Goal: Information Seeking & Learning: Learn about a topic

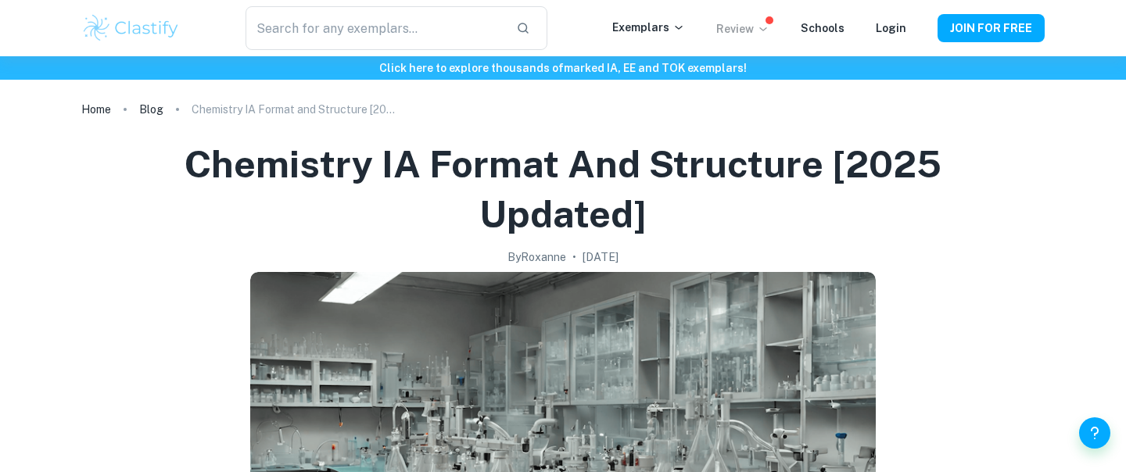
click at [753, 30] on p "Review" at bounding box center [742, 28] width 53 height 17
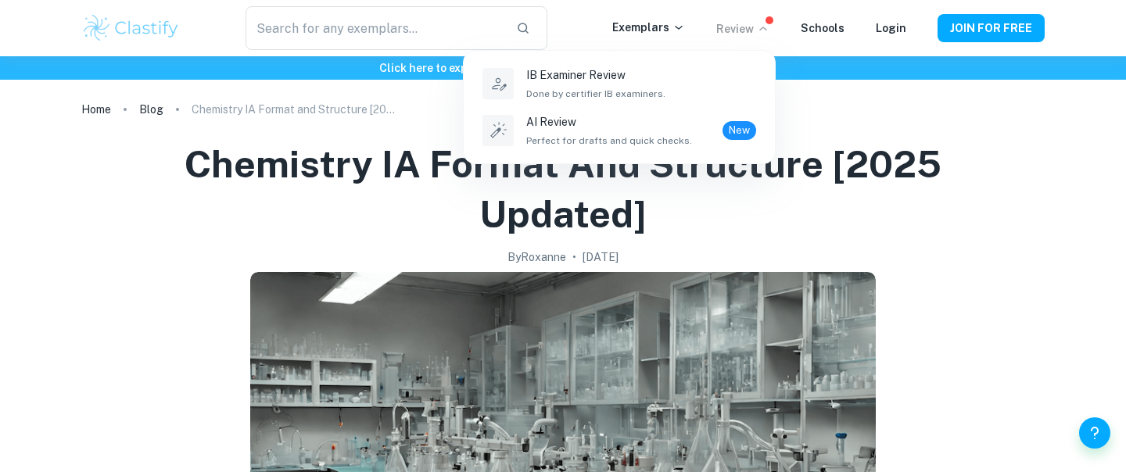
click at [636, 27] on div at bounding box center [563, 236] width 1126 height 472
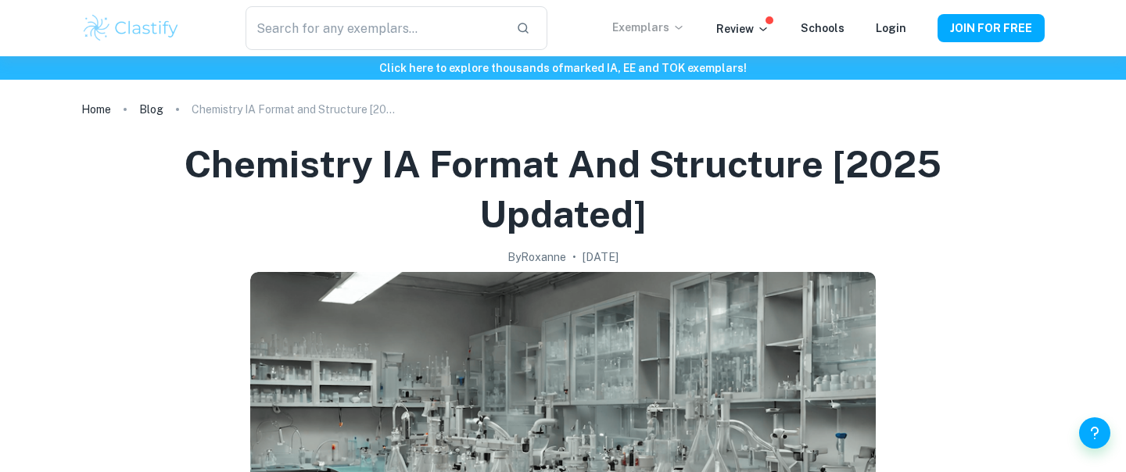
click at [660, 27] on p "Exemplars" at bounding box center [648, 27] width 73 height 17
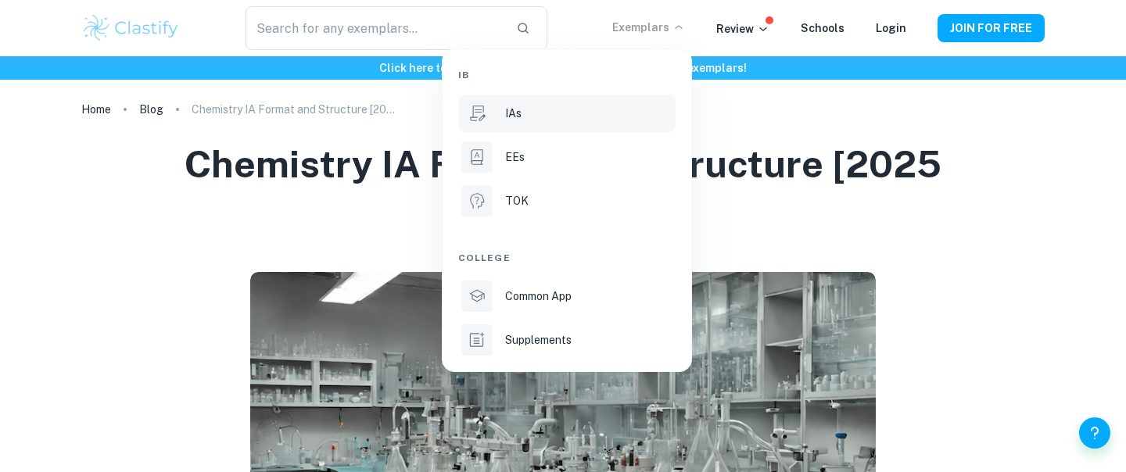
click at [575, 106] on div "IAs" at bounding box center [588, 113] width 167 height 17
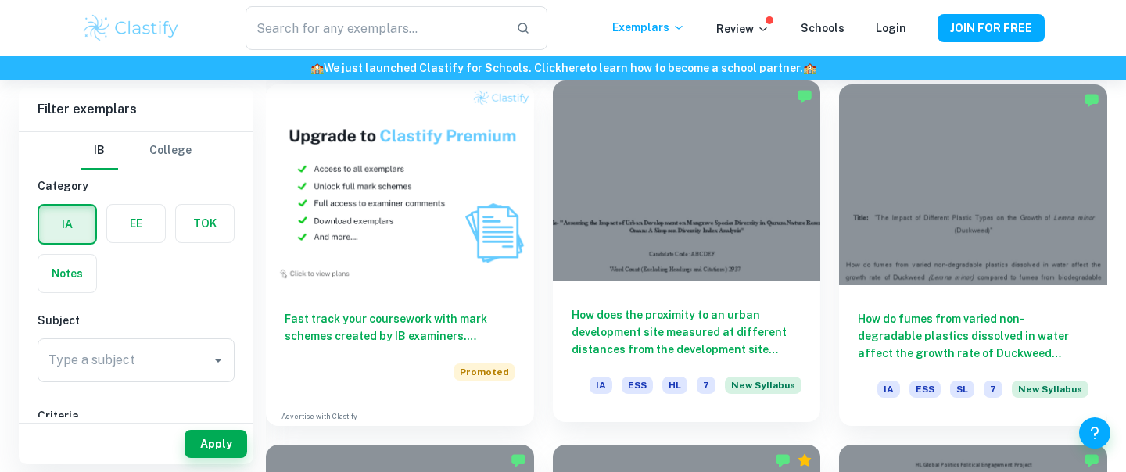
scroll to position [1209, 0]
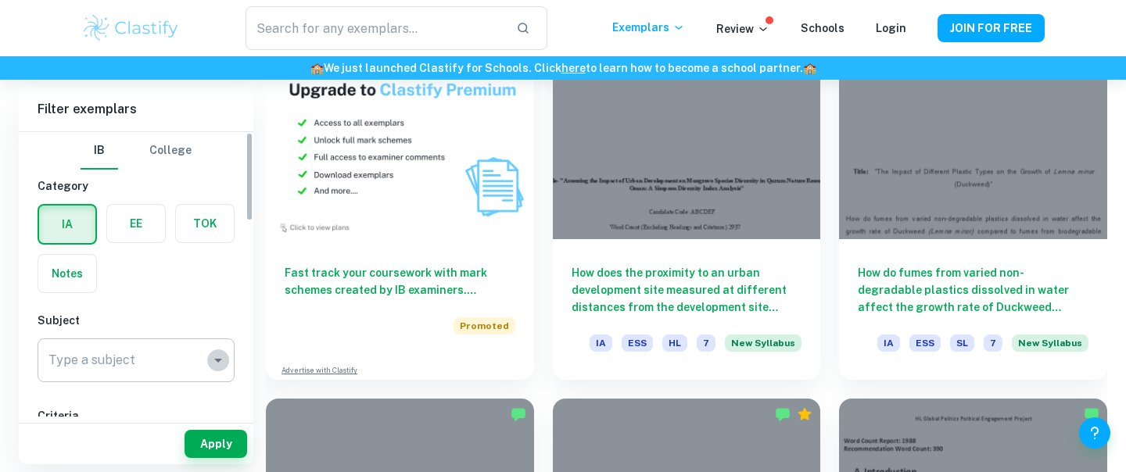
click at [217, 358] on icon "Open" at bounding box center [218, 360] width 19 height 19
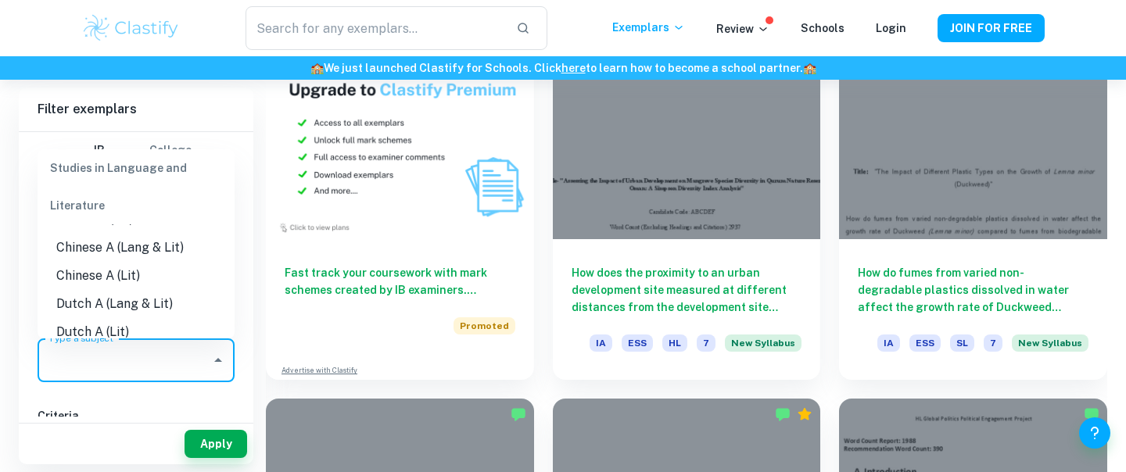
scroll to position [52, 0]
click at [39, 29] on div "​ Exemplars Review Schools Login JOIN FOR FREE" at bounding box center [563, 28] width 1126 height 56
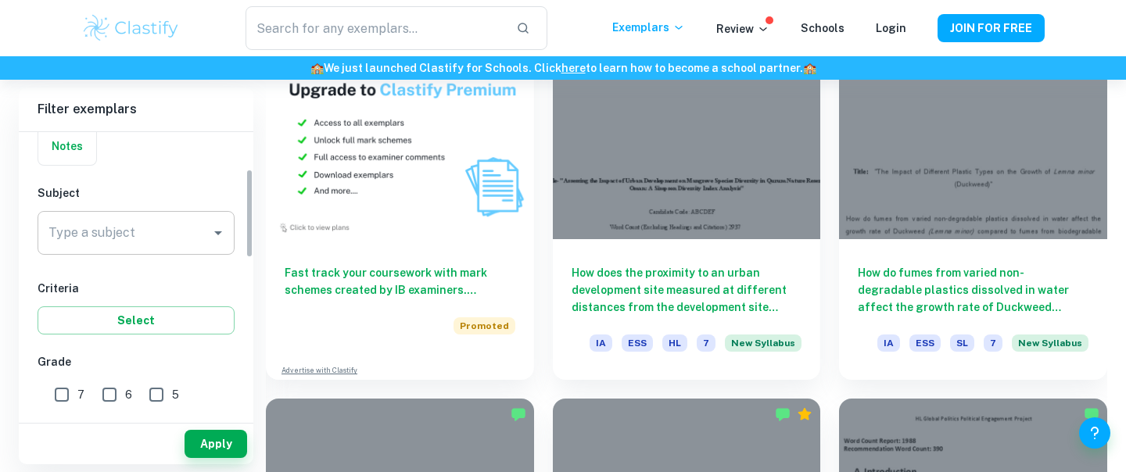
scroll to position [130, 0]
click at [156, 234] on input "Type a subject" at bounding box center [124, 231] width 159 height 30
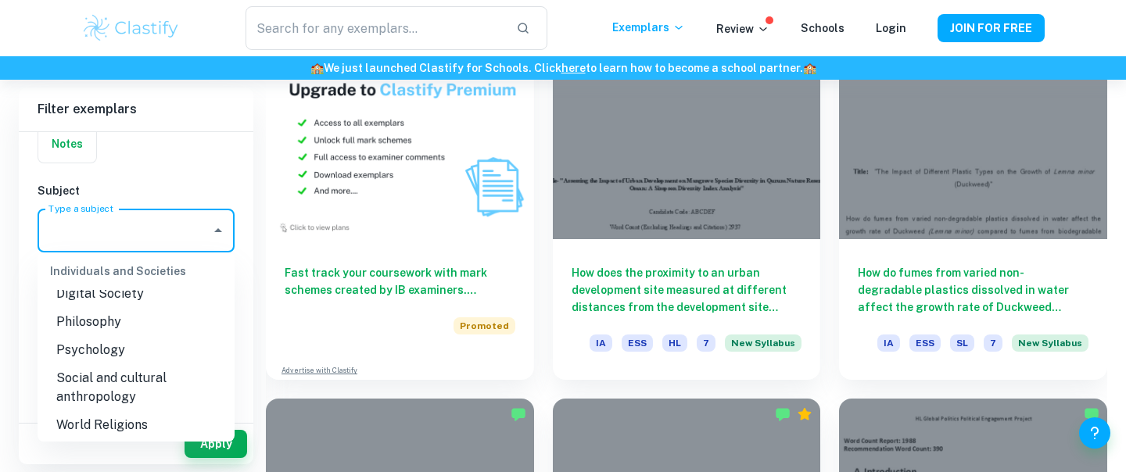
scroll to position [1867, 0]
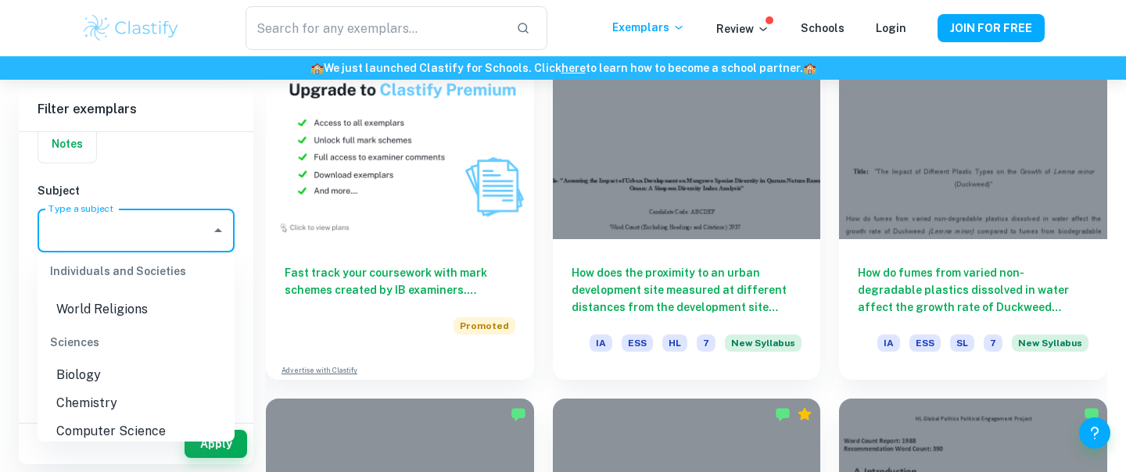
click at [164, 389] on li "Chemistry" at bounding box center [136, 403] width 197 height 28
type input "Chemistry"
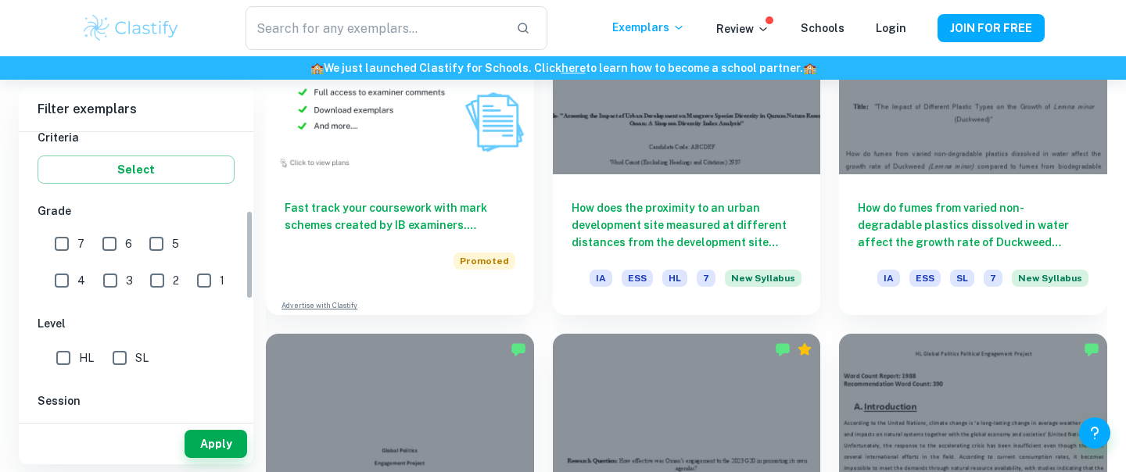
scroll to position [296, 0]
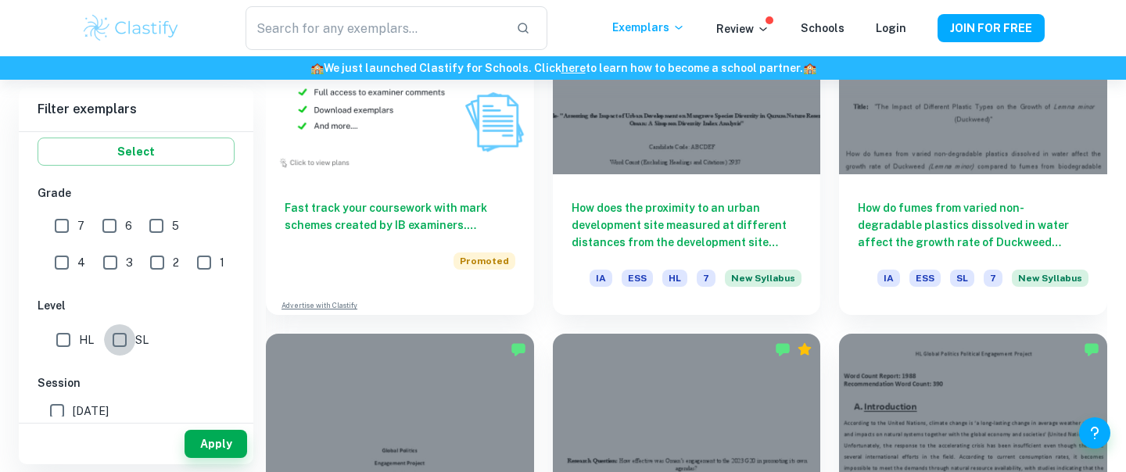
click at [120, 345] on input "SL" at bounding box center [119, 339] width 31 height 31
checkbox input "true"
click at [62, 343] on input "HL" at bounding box center [63, 339] width 31 height 31
checkbox input "true"
click at [206, 445] on button "Apply" at bounding box center [215, 444] width 63 height 28
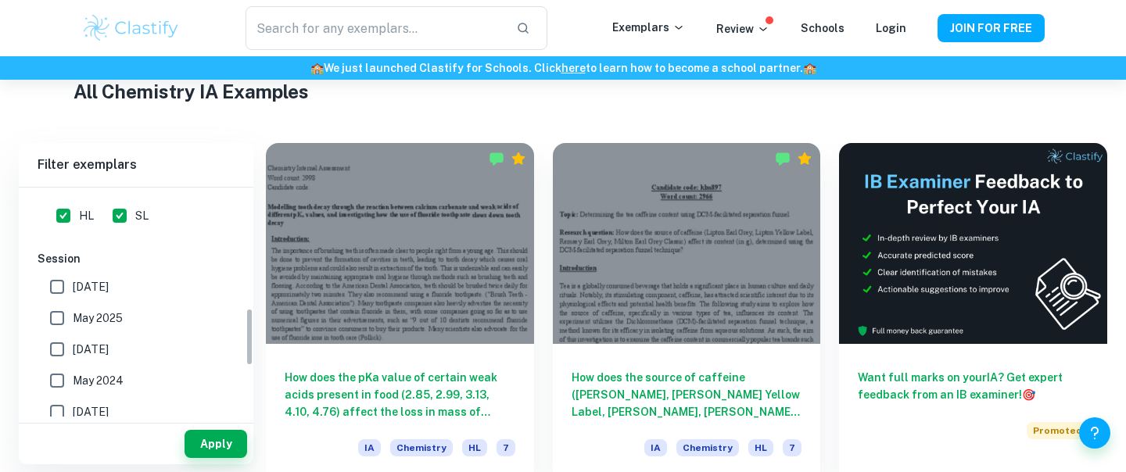
scroll to position [480, 0]
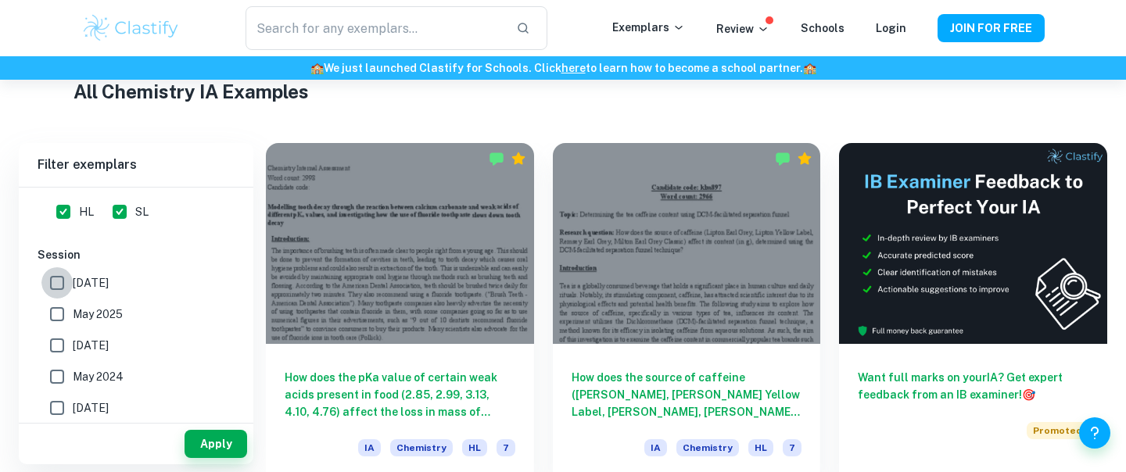
click at [58, 280] on input "[DATE]" at bounding box center [56, 282] width 31 height 31
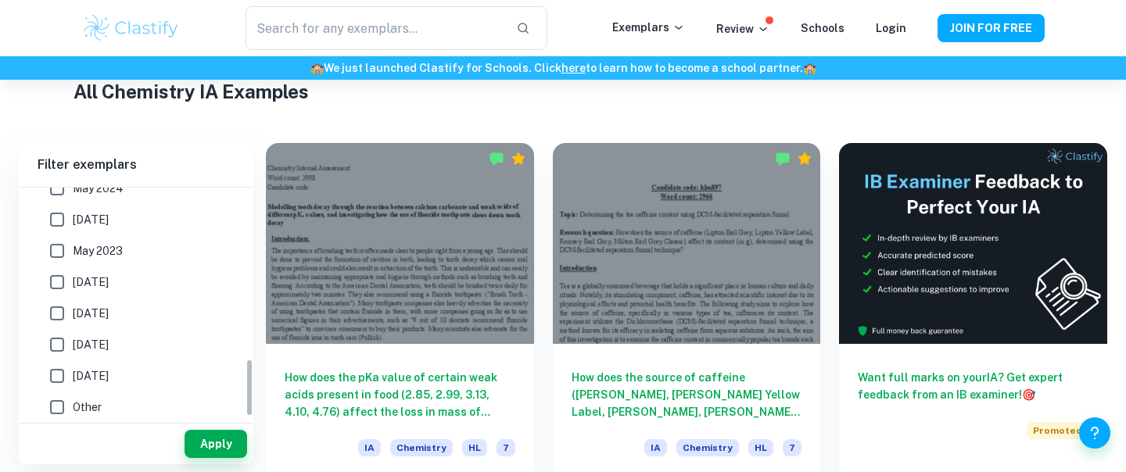
scroll to position [675, 0]
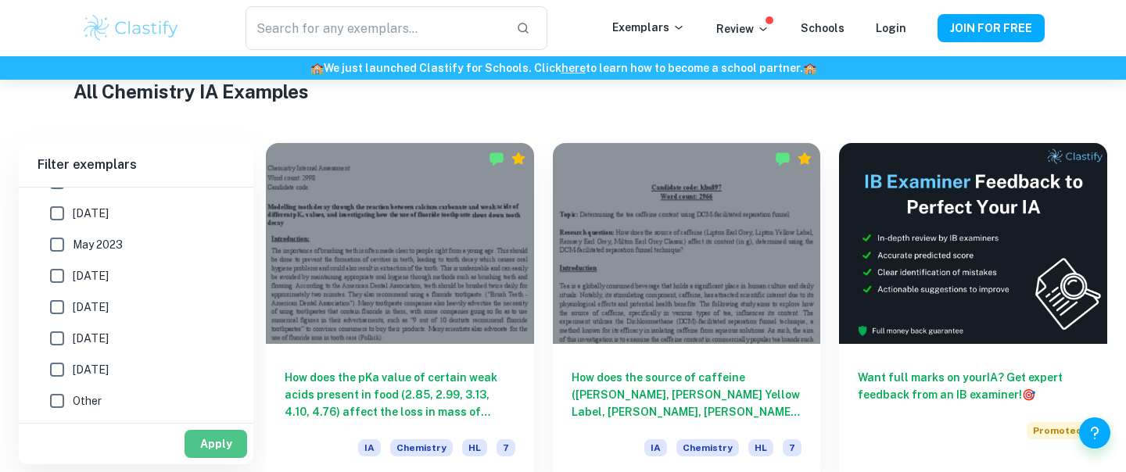
click at [224, 444] on button "Apply" at bounding box center [215, 444] width 63 height 28
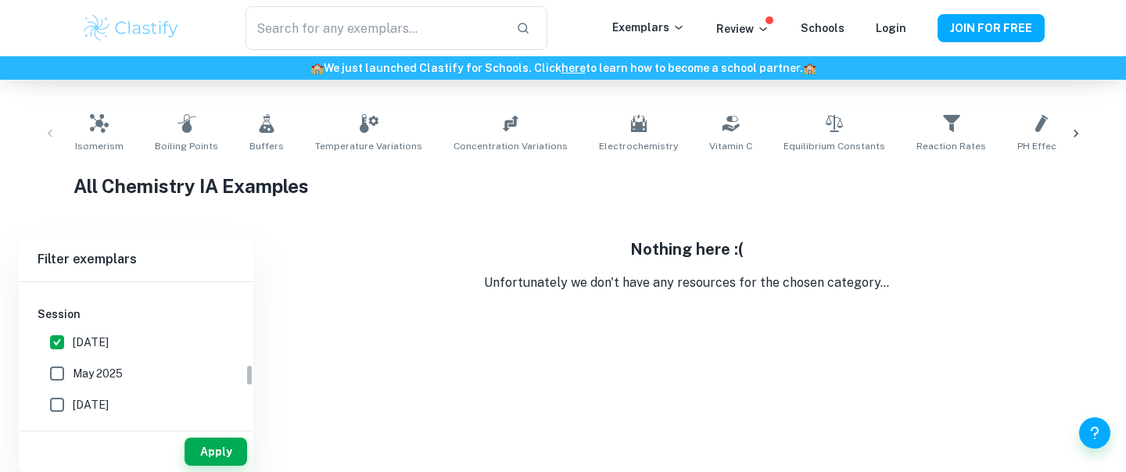
scroll to position [499, 0]
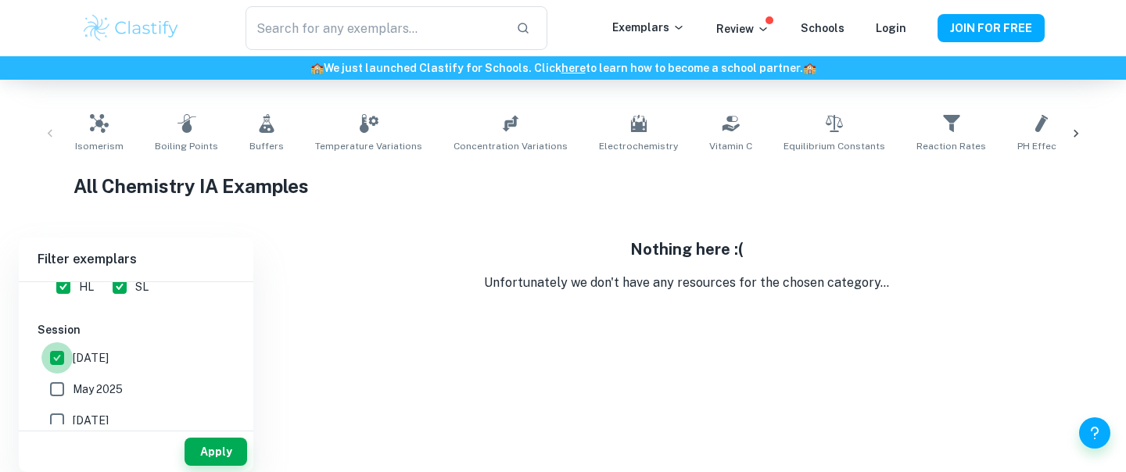
click at [58, 353] on input "[DATE]" at bounding box center [56, 357] width 31 height 31
checkbox input "false"
click at [218, 454] on button "Apply" at bounding box center [215, 452] width 63 height 28
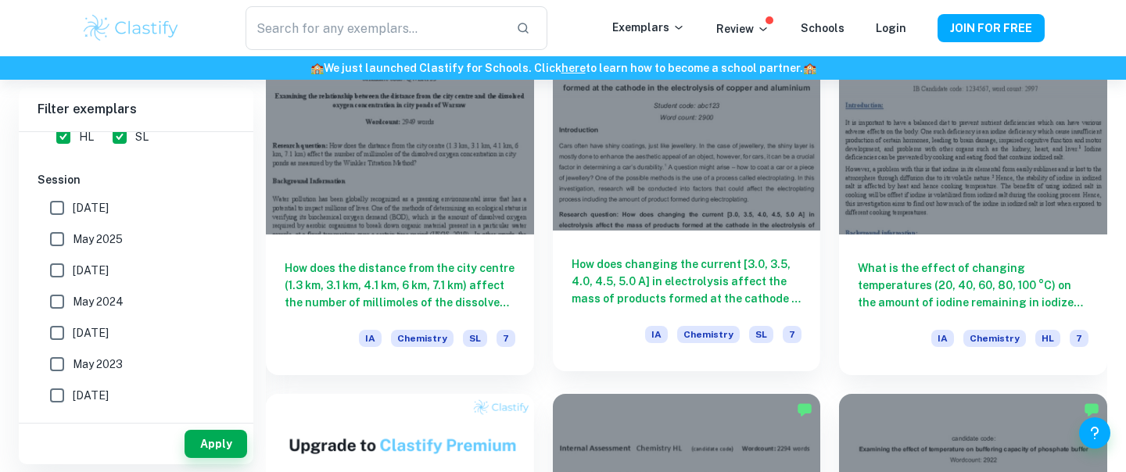
scroll to position [855, 0]
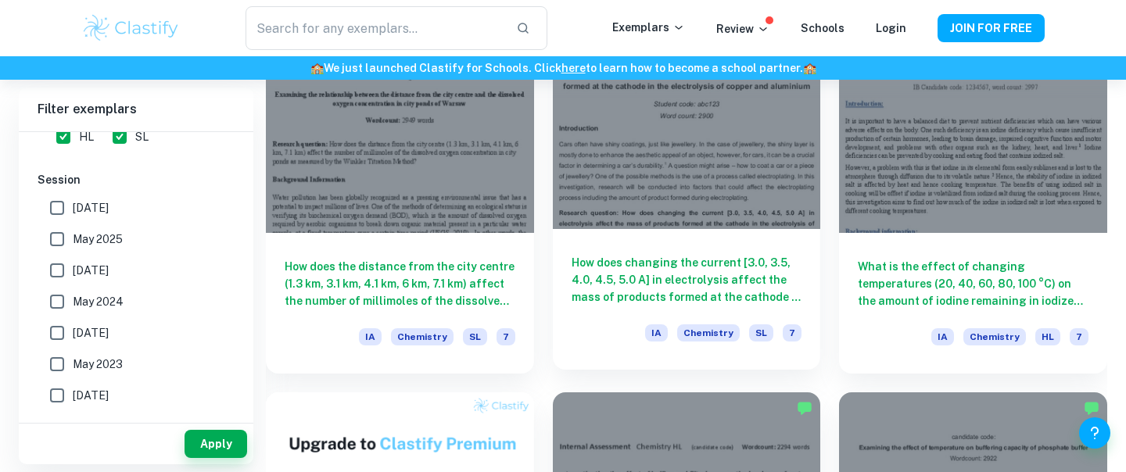
click at [671, 286] on h6 "How does changing the current [3.0, 3.5, 4.0, 4.5, 5.0 A] in electrolysis affec…" at bounding box center [686, 280] width 231 height 52
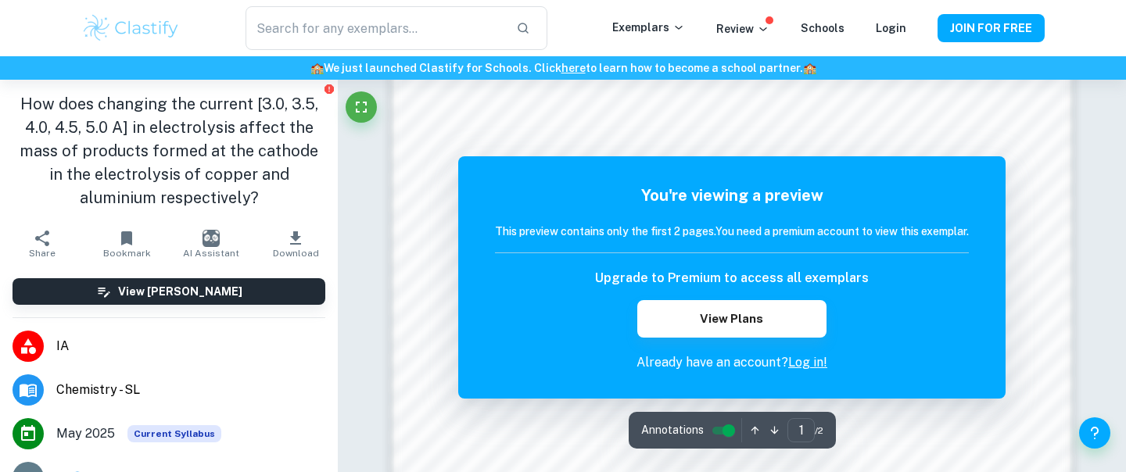
scroll to position [1161, 0]
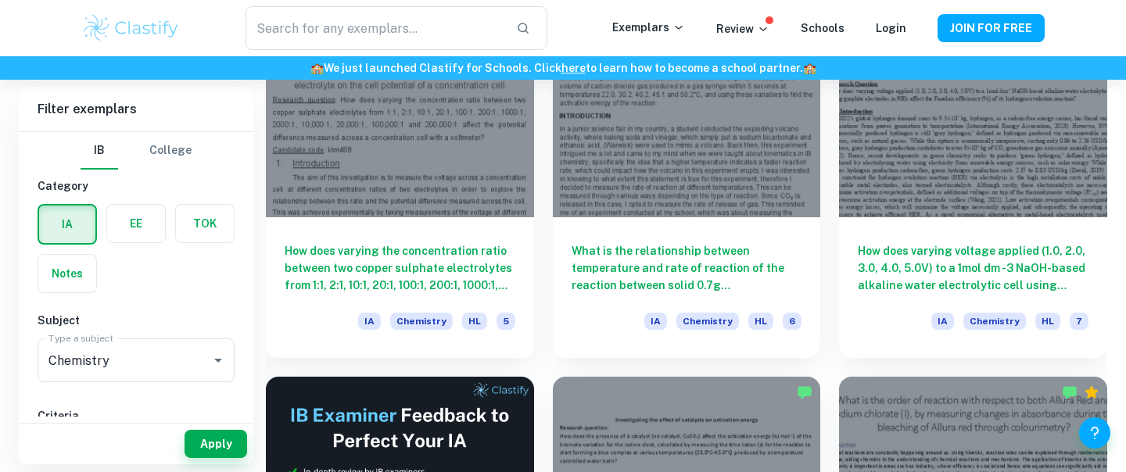
scroll to position [2325, 0]
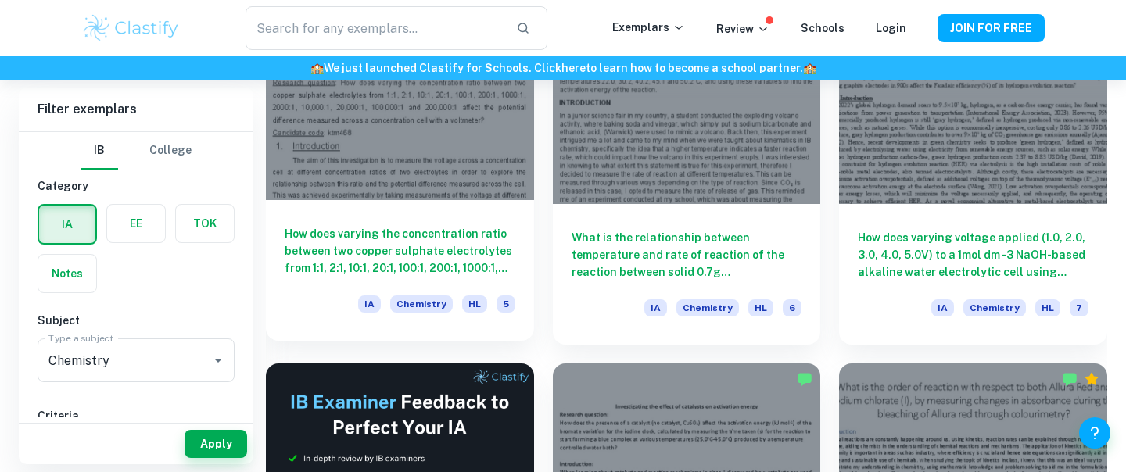
click at [459, 258] on h6 "How does varying the concentration ratio between two copper sulphate electrolyt…" at bounding box center [400, 251] width 231 height 52
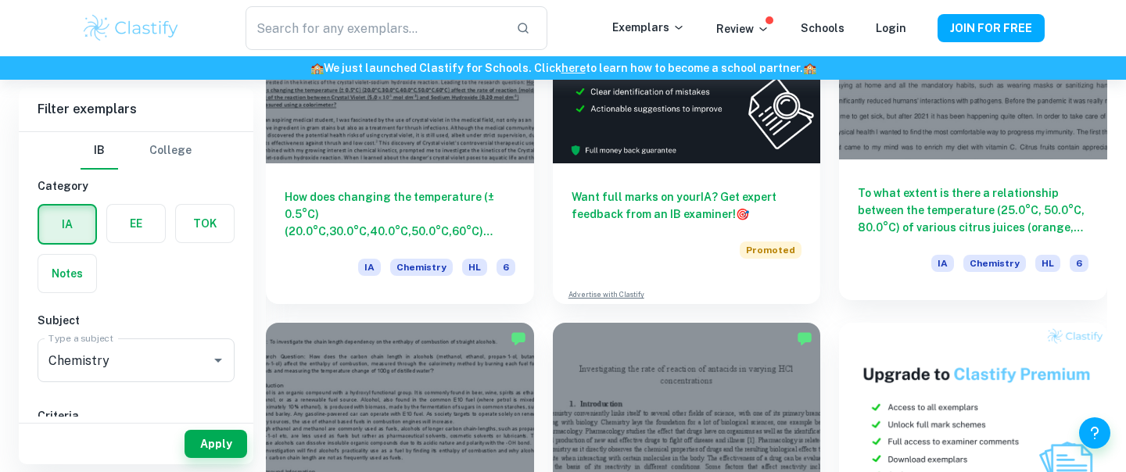
scroll to position [4514, 0]
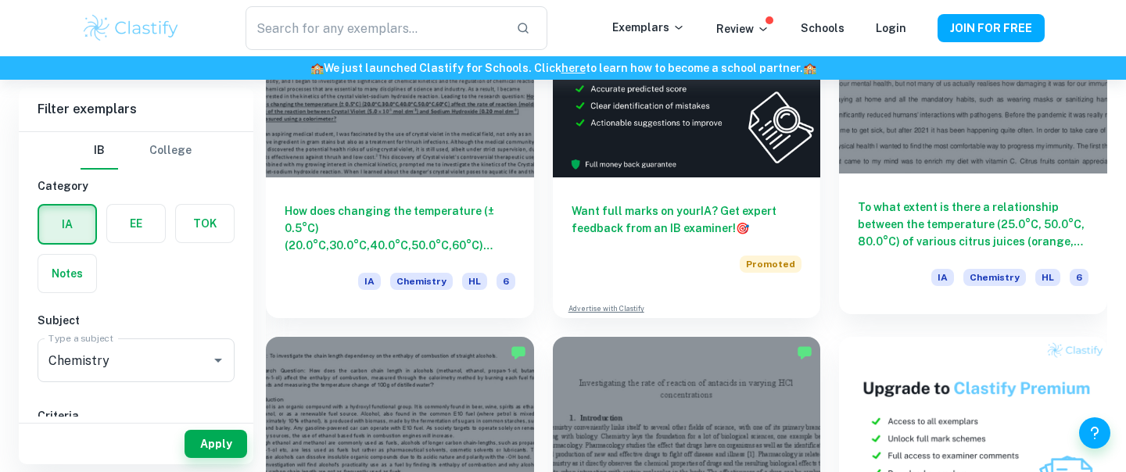
click at [925, 232] on h6 "To what extent is there a relationship between the temperature (25.0°C, 50.0°C,…" at bounding box center [972, 225] width 231 height 52
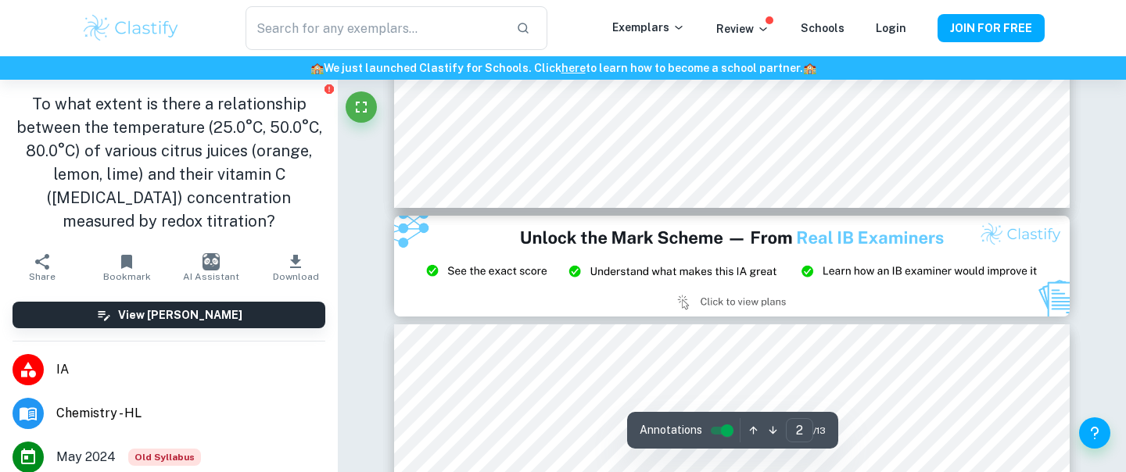
scroll to position [1917, 0]
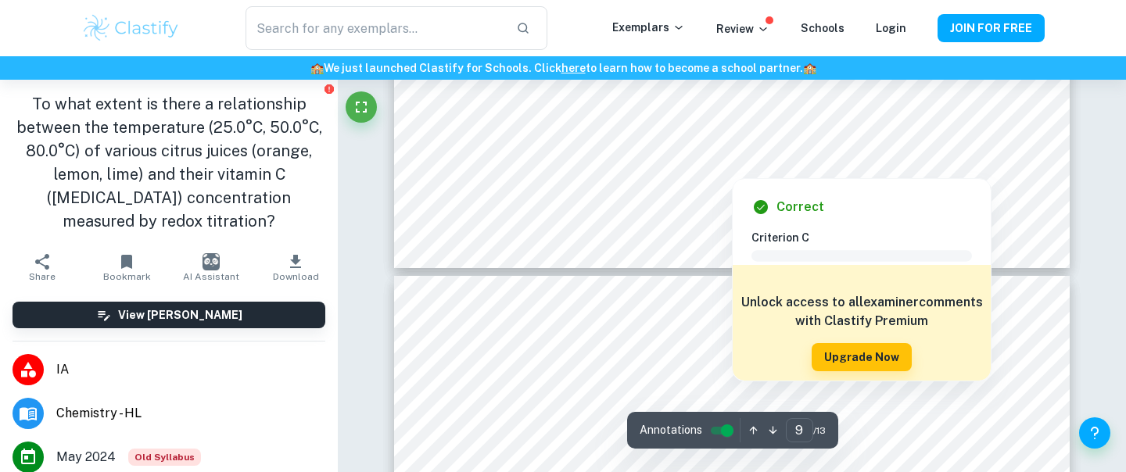
scroll to position [8812, 0]
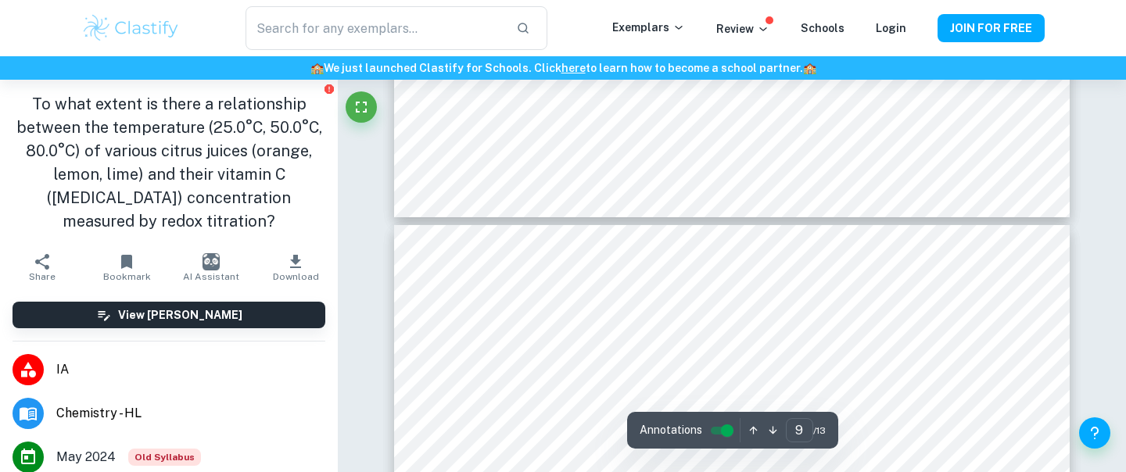
type input "10"
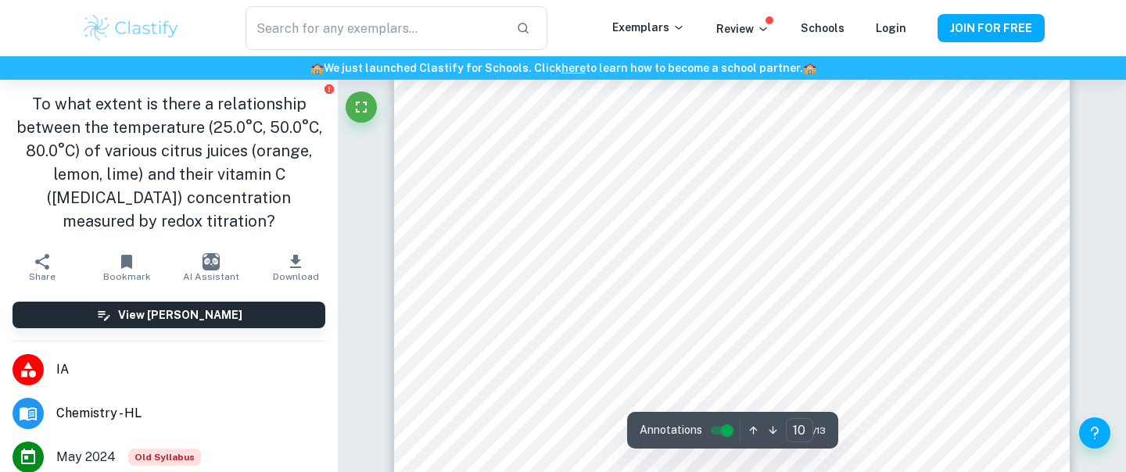
scroll to position [9149, 0]
